Goal: Task Accomplishment & Management: Use online tool/utility

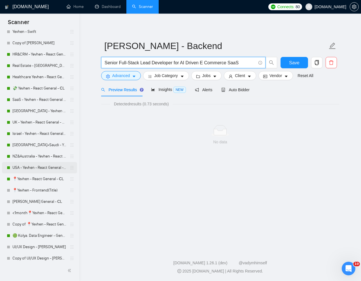
scroll to position [136, 0]
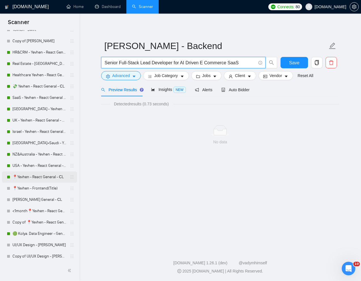
click at [29, 175] on link "📍Yevhen - React General - СL" at bounding box center [39, 176] width 54 height 11
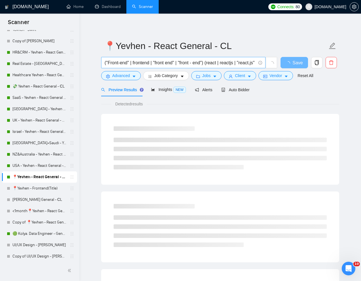
click at [190, 61] on input "("Front-end" | frontend | "front end" | "front - end") (react | reactjs | "reac…" at bounding box center [180, 62] width 151 height 7
paste input "NextJS Developer"
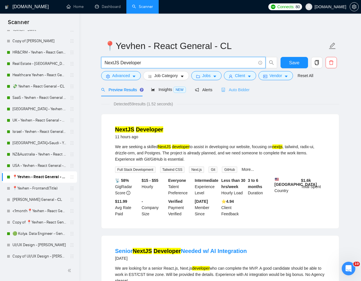
type input "NextJS Developer"
click at [242, 90] on span "Auto Bidder" at bounding box center [235, 90] width 28 height 5
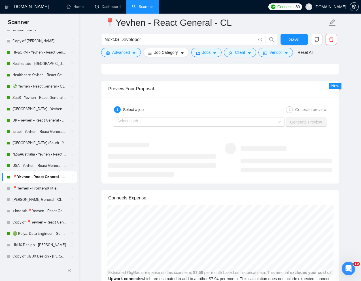
scroll to position [1106, 0]
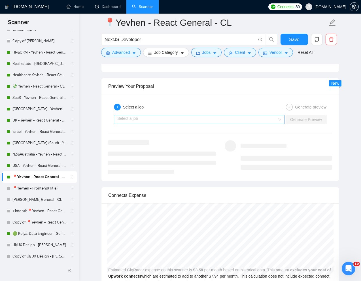
click at [267, 124] on input "search" at bounding box center [197, 119] width 160 height 8
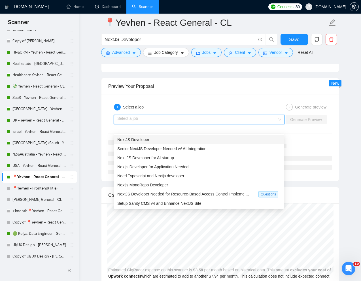
click at [211, 139] on div "NextJS Developer" at bounding box center [198, 140] width 163 height 6
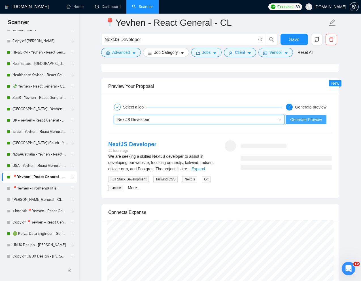
click at [302, 123] on span "Generate Preview" at bounding box center [306, 119] width 32 height 6
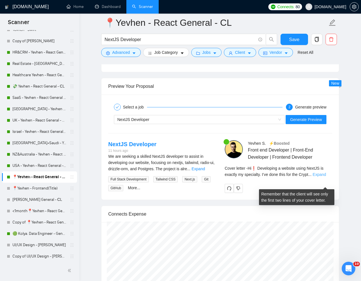
click at [320, 177] on link "Expand" at bounding box center [319, 174] width 13 height 5
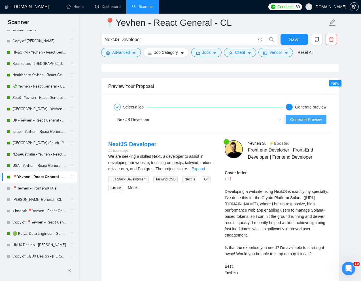
click at [305, 123] on span "Generate Preview" at bounding box center [306, 119] width 32 height 6
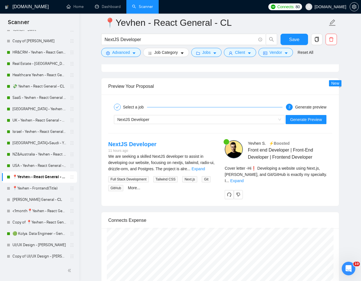
click at [332, 182] on div "[PERSON_NAME] ⚡️Boosted Front end Developer | Front-End Developer | Frontend De…" at bounding box center [278, 169] width 116 height 59
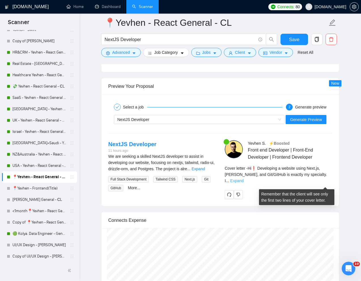
click at [244, 183] on link "Expand" at bounding box center [236, 180] width 13 height 5
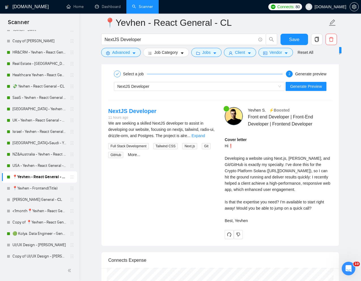
scroll to position [1140, 0]
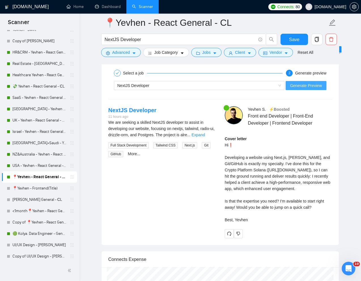
click at [308, 89] on span "Generate Preview" at bounding box center [306, 85] width 32 height 6
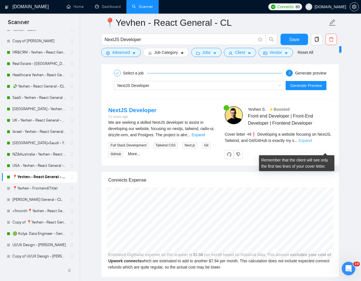
click at [312, 143] on link "Expand" at bounding box center [305, 140] width 13 height 5
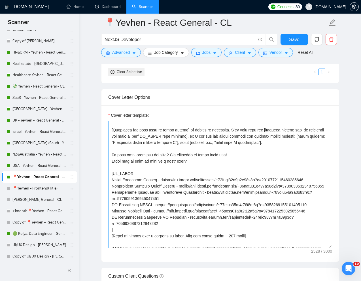
scroll to position [55, 0]
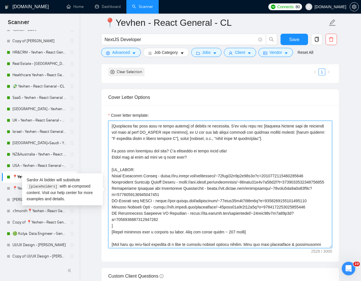
drag, startPoint x: 112, startPoint y: 186, endPoint x: 165, endPoint y: 235, distance: 71.6
click at [165, 235] on textarea "Cover letter template:" at bounding box center [220, 184] width 224 height 127
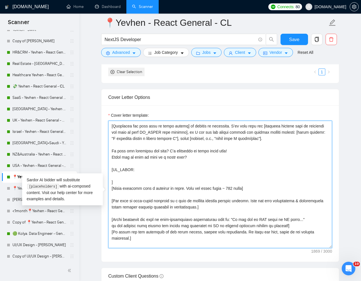
paste textarea "Welcome Renovation platform"
click at [158, 186] on textarea "Cover letter template:" at bounding box center [220, 184] width 224 height 127
paste textarea "[URL][DOMAIN_NAME]"
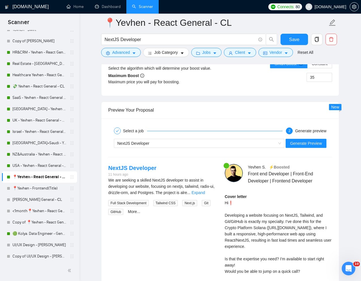
scroll to position [1153, 0]
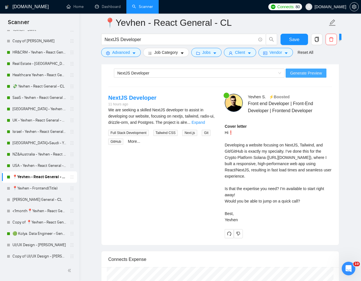
type textarea "[Lorem i dolorsit ametcons adipi eli "Se❗" doe tempor'i utla et dolorem aliq (e…"
click at [315, 76] on span "Generate Preview" at bounding box center [306, 73] width 32 height 6
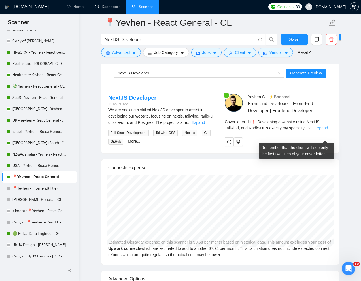
click at [323, 130] on link "Expand" at bounding box center [320, 128] width 13 height 5
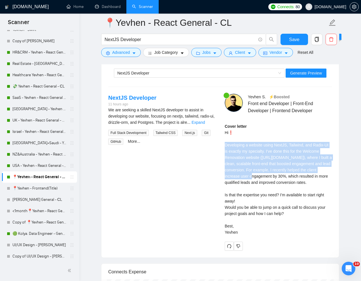
drag, startPoint x: 224, startPoint y: 155, endPoint x: 245, endPoint y: 192, distance: 42.4
click at [245, 192] on div "[PERSON_NAME] ⚡️Boosted Front end Developer | Front-End Developer | Frontend De…" at bounding box center [278, 172] width 116 height 157
copy div "Developing a website using NextJS, Tailwind, and Radix-UI is exactly my special…"
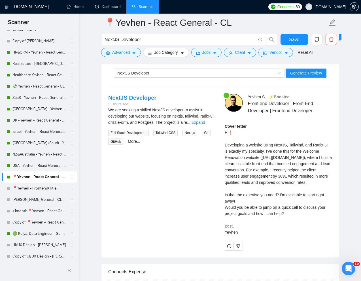
click at [235, 218] on div "Cover letter Hi❗ Developing a website using NextJS, Tailwind, and Radix-UI is e…" at bounding box center [278, 179] width 107 height 112
drag, startPoint x: 223, startPoint y: 216, endPoint x: 290, endPoint y: 235, distance: 69.2
click at [290, 235] on div "[PERSON_NAME] ⚡️Boosted Front end Developer | Front-End Developer | Frontend De…" at bounding box center [278, 172] width 116 height 157
copy div "Is that the expertise you need? I'm available to start right away! Would you be…"
click at [238, 218] on div "Cover letter Hi❗ Developing a website using NextJS, Tailwind, and Radix-UI is e…" at bounding box center [278, 179] width 107 height 112
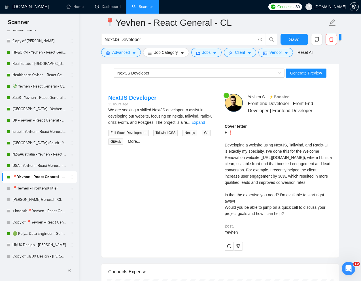
drag, startPoint x: 225, startPoint y: 217, endPoint x: 240, endPoint y: 252, distance: 38.3
click at [240, 235] on div "Cover letter Hi❗ Developing a website using NextJS, Tailwind, and Radix-UI is e…" at bounding box center [278, 179] width 107 height 112
copy div "Is that the expertise you need? I'm available to start right away! Would you be…"
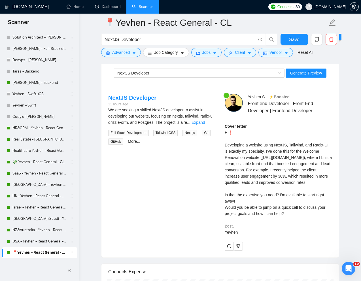
scroll to position [58, 0]
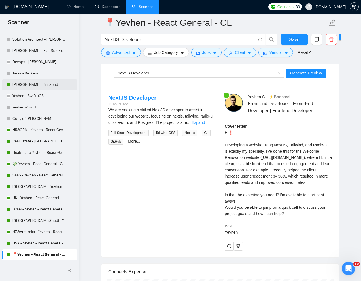
click at [41, 84] on link "[PERSON_NAME] - Backend" at bounding box center [39, 84] width 54 height 11
